Goal: Information Seeking & Learning: Learn about a topic

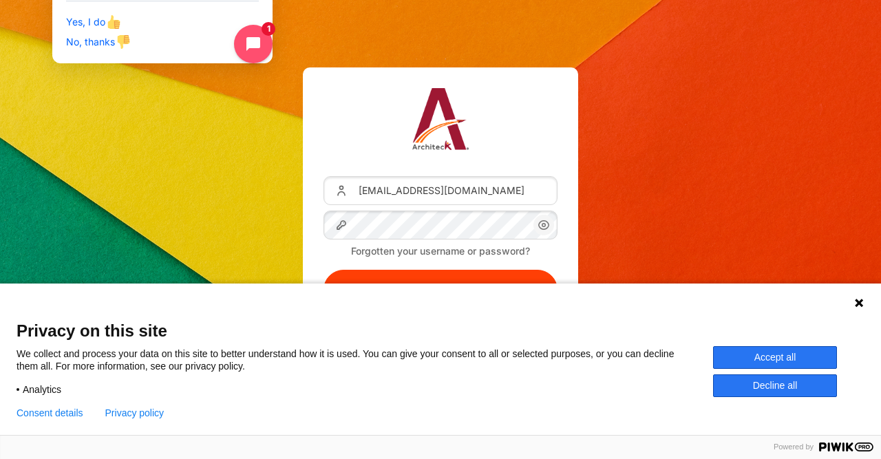
click at [323, 270] on button "Log in" at bounding box center [440, 290] width 234 height 40
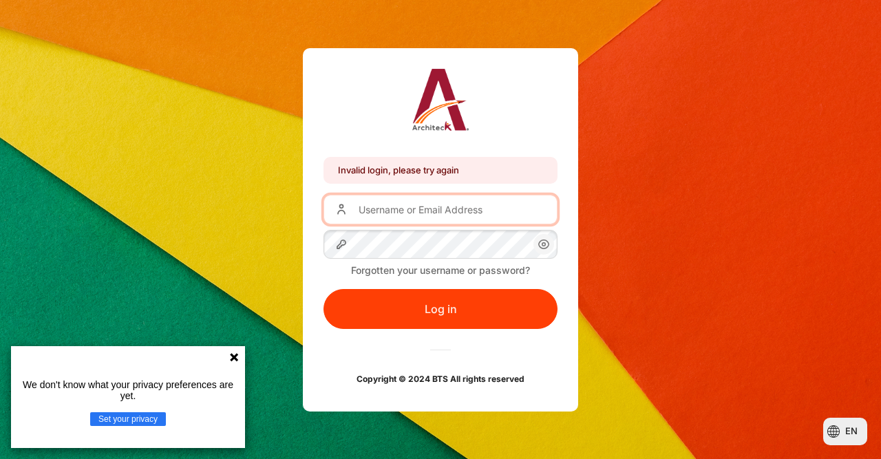
click at [389, 208] on input "Username or Email Address" at bounding box center [440, 209] width 234 height 29
type input "[EMAIL_ADDRESS][DOMAIN_NAME]"
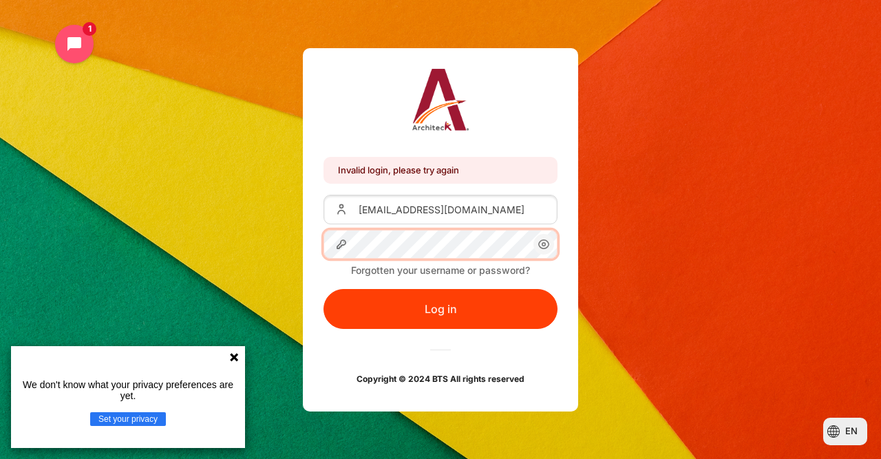
click at [323, 289] on button "Log in" at bounding box center [440, 309] width 234 height 40
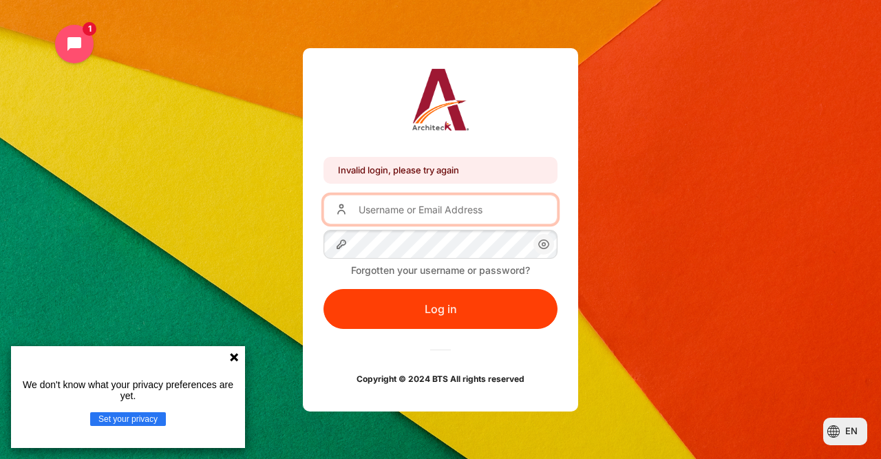
click at [400, 212] on input "Username or Email Address" at bounding box center [440, 209] width 234 height 29
type input "[EMAIL_ADDRESS][DOMAIN_NAME]"
click at [547, 247] on icon "Content" at bounding box center [544, 243] width 10 height 9
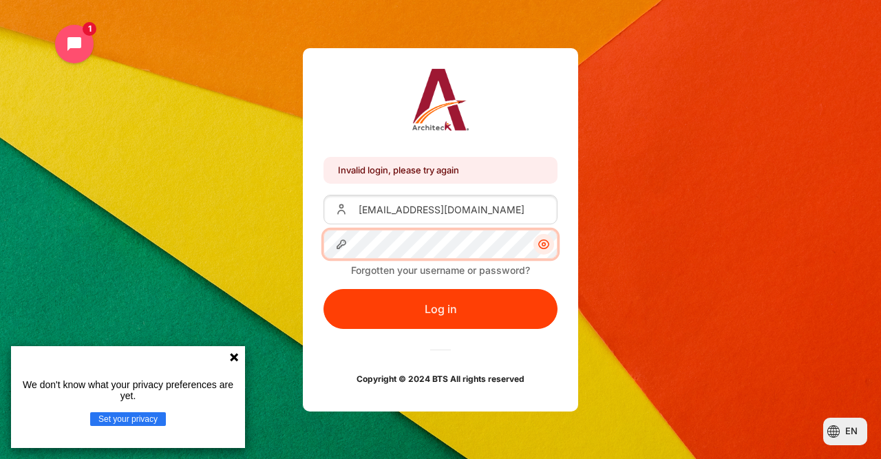
click at [323, 289] on button "Log in" at bounding box center [440, 309] width 234 height 40
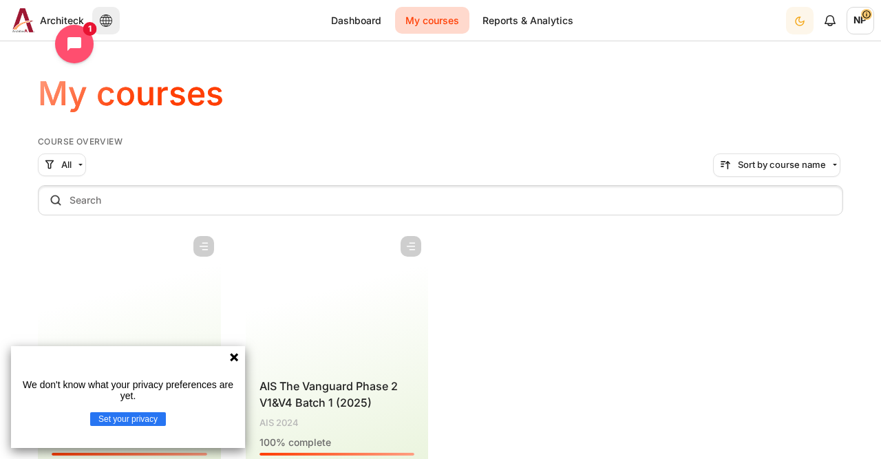
click at [235, 358] on icon at bounding box center [234, 357] width 8 height 8
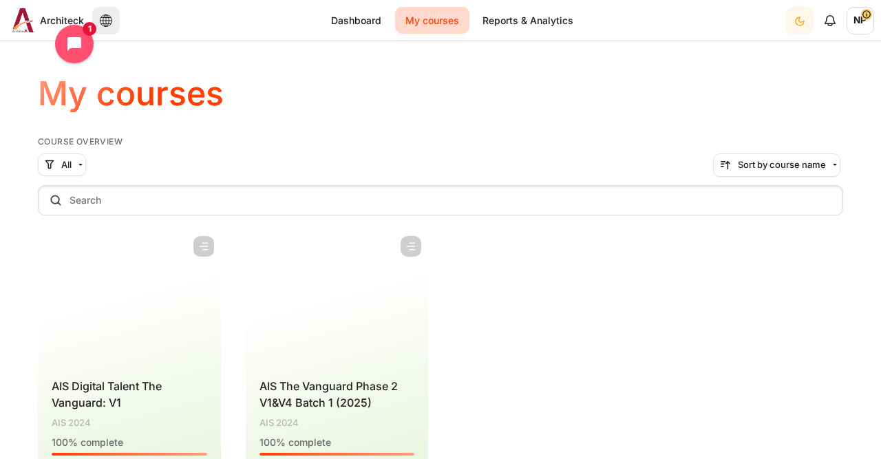
click at [152, 321] on figure "Content" at bounding box center [129, 298] width 183 height 138
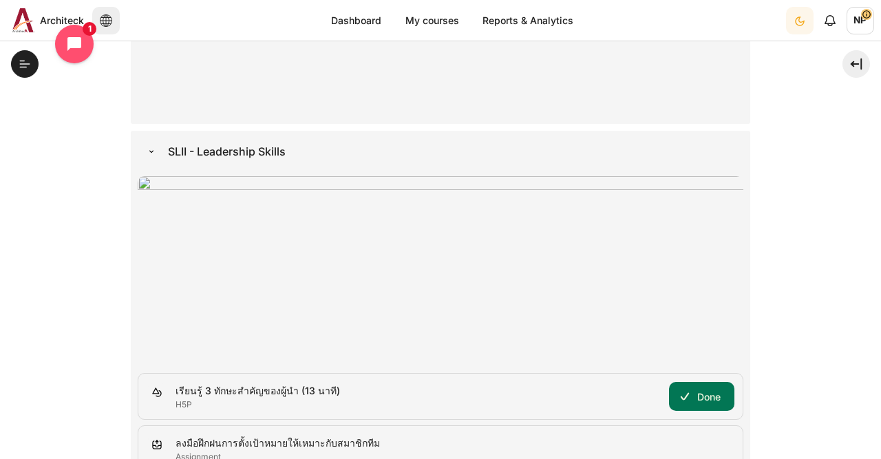
scroll to position [835, 0]
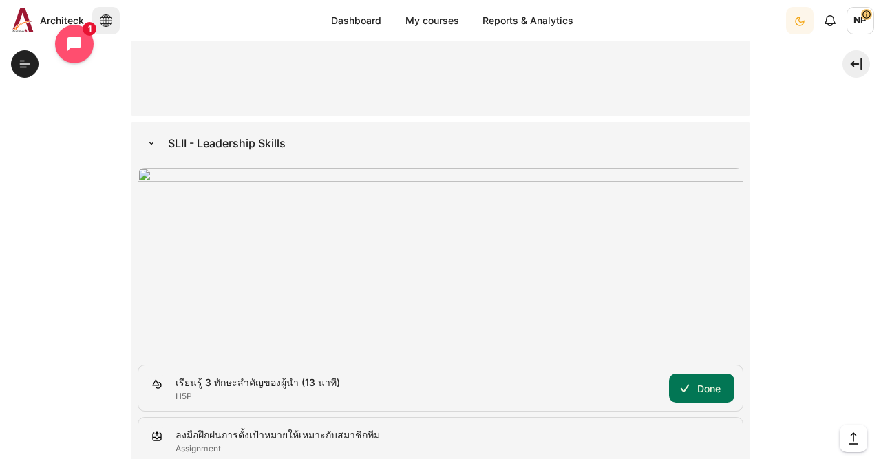
click at [501, 239] on img "Content" at bounding box center [440, 259] width 605 height 182
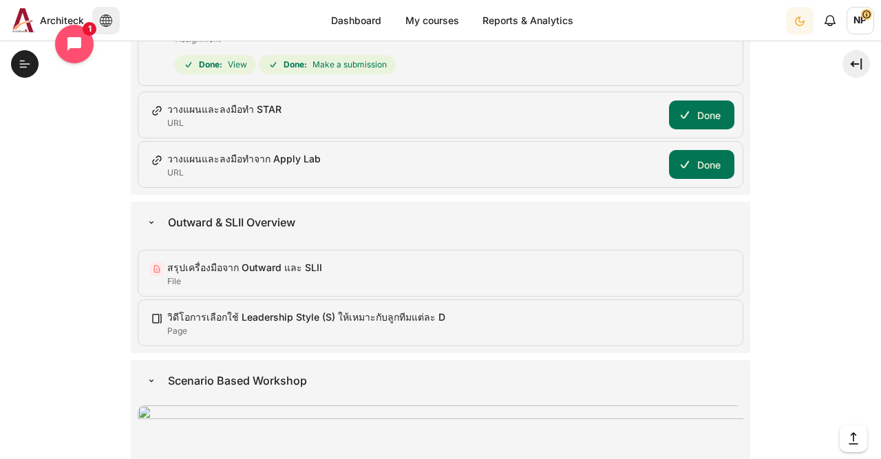
scroll to position [1253, 0]
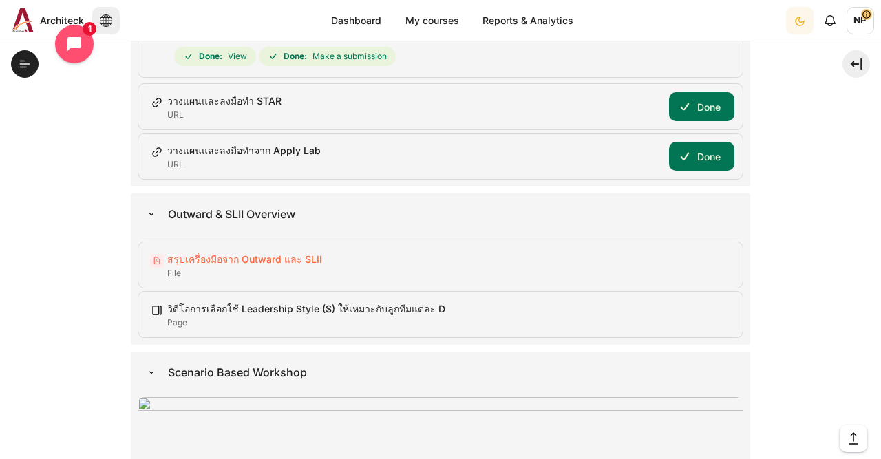
click at [299, 255] on link "สรุปเครื่องมือจาก Outward และ SLII File" at bounding box center [244, 259] width 155 height 12
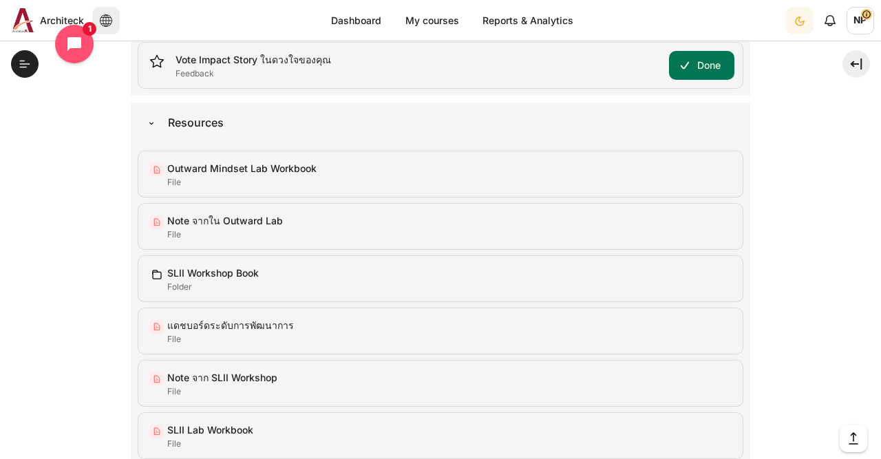
scroll to position [2405, 0]
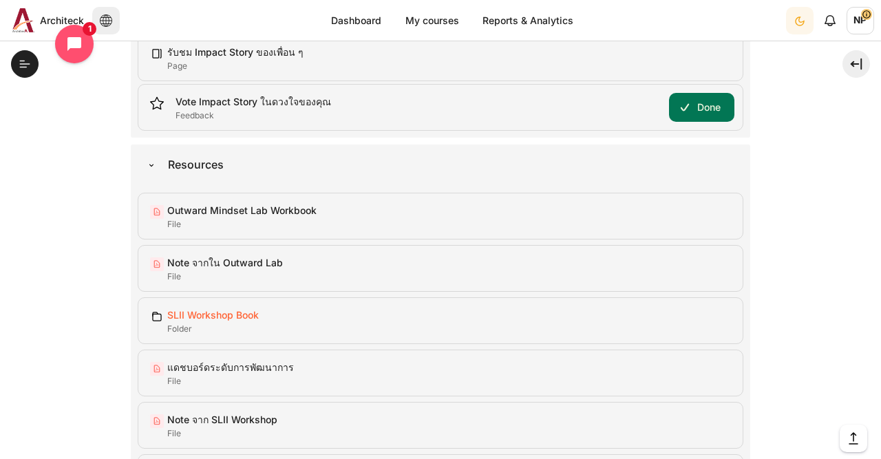
click at [222, 309] on link "SLII Workshop Book Folder" at bounding box center [213, 315] width 92 height 12
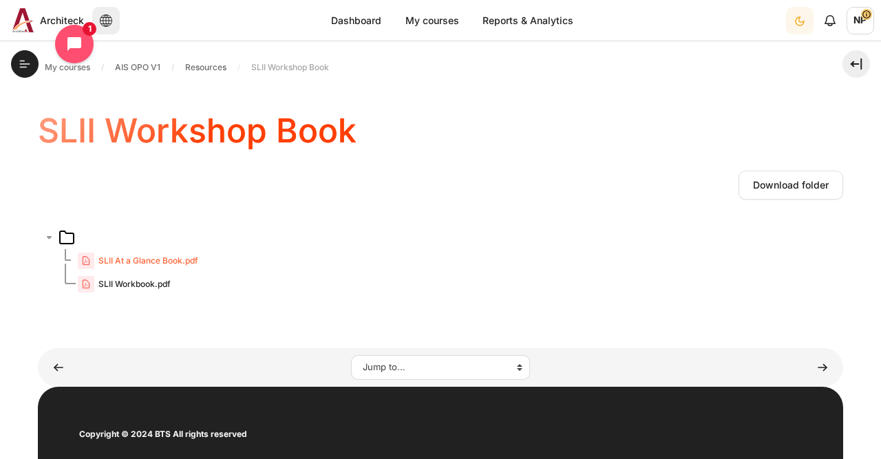
scroll to position [354, 0]
click at [163, 262] on span "SLII At a Glance Book.pdf" at bounding box center [148, 261] width 100 height 12
click at [131, 286] on span "SLII Workbook.pdf" at bounding box center [134, 284] width 72 height 12
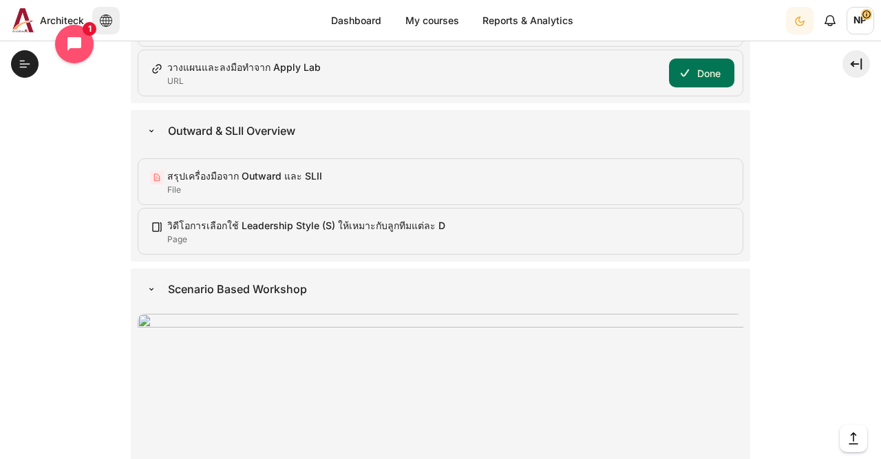
scroll to position [1345, 0]
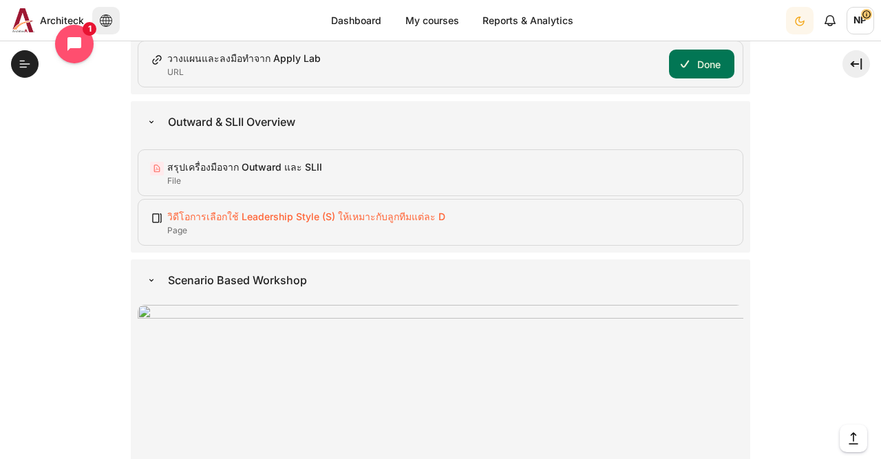
click at [270, 215] on link "วิดีโอการเลือกใช้ Leadership Style (S) ให้เหมาะกับลูกทีมแต่ละ D Page" at bounding box center [306, 217] width 278 height 12
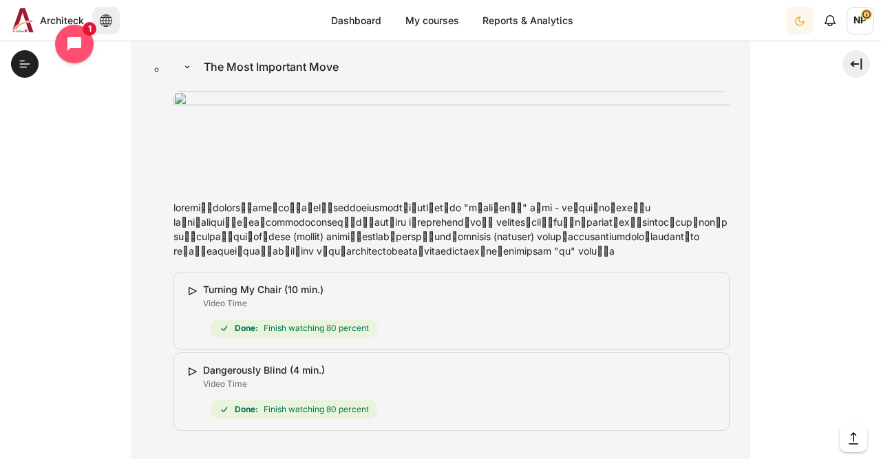
scroll to position [4352, 0]
